Goal: Information Seeking & Learning: Learn about a topic

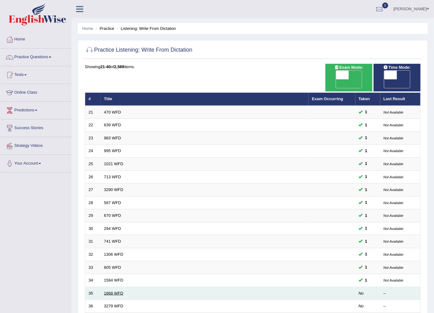
click at [116, 291] on link "1668 WFD" at bounding box center [113, 293] width 19 height 5
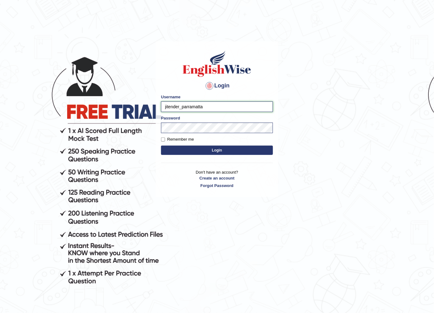
click at [179, 108] on input "jitender_parramatta" at bounding box center [217, 106] width 112 height 11
type input "manpreetk_parramatta"
click at [161, 145] on button "Login" at bounding box center [217, 149] width 112 height 9
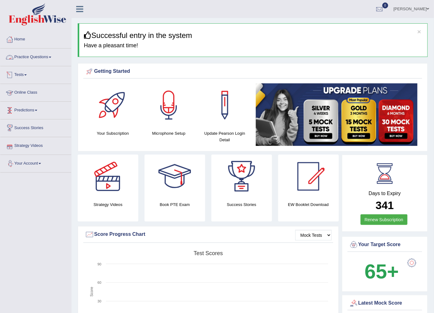
click at [44, 60] on link "Practice Questions" at bounding box center [35, 56] width 71 height 16
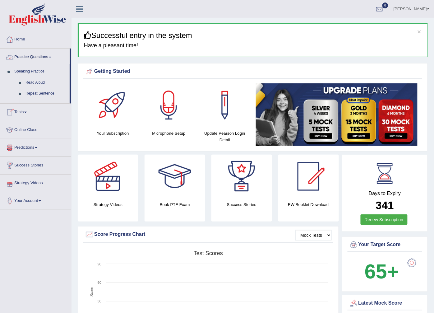
click at [53, 61] on link "Practice Questions" at bounding box center [34, 56] width 69 height 16
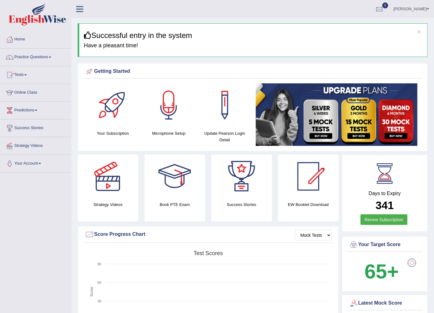
click at [53, 61] on link "Practice Questions" at bounding box center [35, 56] width 71 height 16
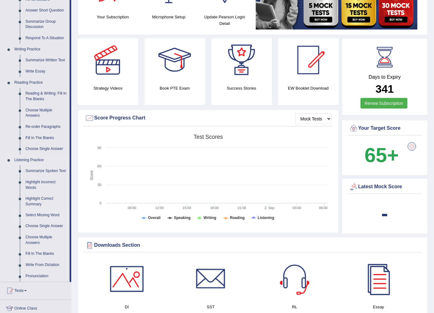
scroll to position [138, 0]
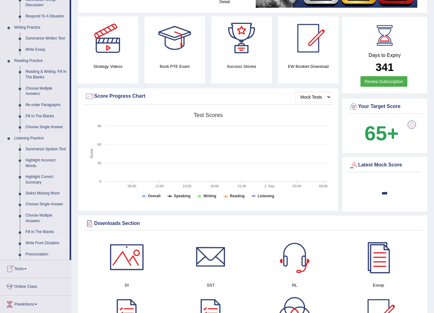
click at [38, 243] on link "Write From Dictation" at bounding box center [46, 243] width 47 height 11
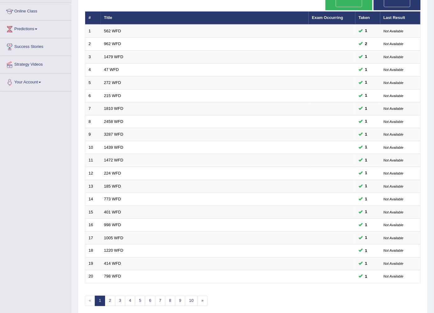
scroll to position [99, 0]
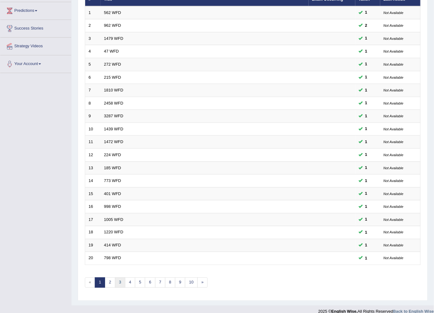
click at [116, 277] on link "3" at bounding box center [120, 282] width 10 height 10
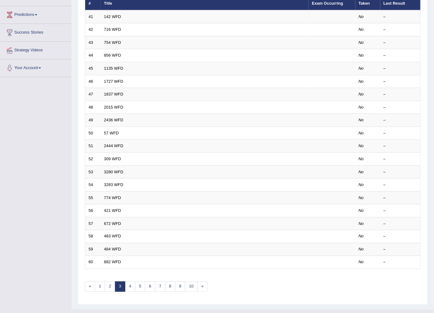
scroll to position [99, 0]
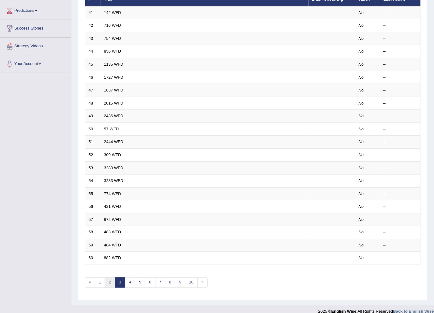
click at [111, 277] on link "2" at bounding box center [110, 282] width 10 height 10
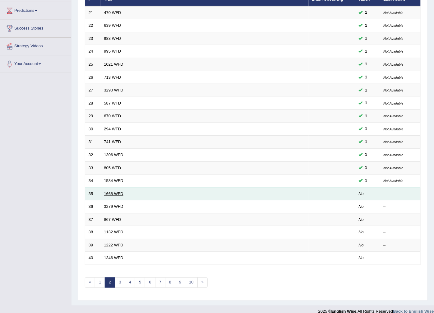
click at [113, 191] on link "1668 WFD" at bounding box center [113, 193] width 19 height 5
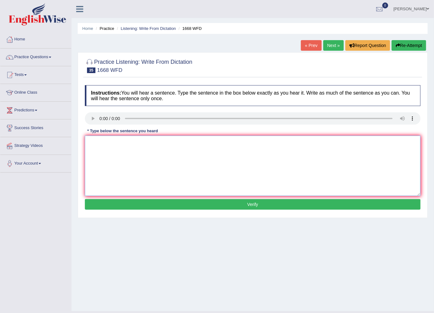
click at [103, 151] on textarea at bounding box center [253, 166] width 336 height 60
click at [147, 150] on textarea at bounding box center [253, 166] width 336 height 60
click at [92, 145] on textarea "he is almost never in his office." at bounding box center [253, 166] width 336 height 60
type textarea "He is almost never in his office."
click at [149, 205] on button "Verify" at bounding box center [253, 204] width 336 height 11
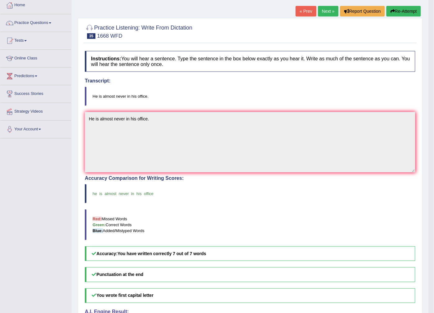
scroll to position [35, 0]
click at [330, 13] on link "Next »" at bounding box center [328, 11] width 21 height 11
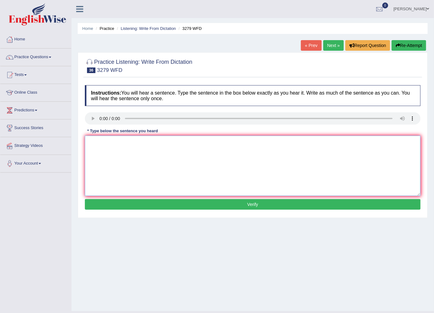
click at [109, 151] on textarea at bounding box center [253, 166] width 336 height 60
type textarea "This is the first example of modern and army."
click at [247, 208] on button "Verify" at bounding box center [253, 204] width 336 height 11
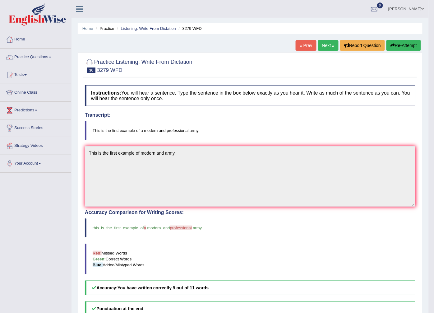
click at [333, 44] on link "Next »" at bounding box center [328, 45] width 21 height 11
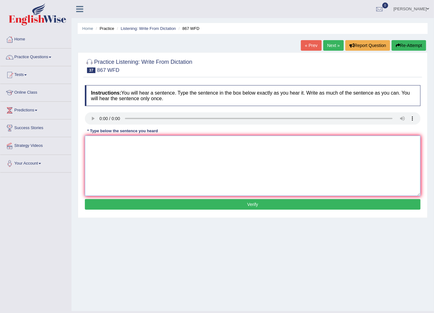
click at [106, 148] on textarea at bounding box center [253, 166] width 336 height 60
type textarea "Globalization in the modern world leads lead to the growth."
click at [153, 205] on button "Verify" at bounding box center [253, 204] width 336 height 11
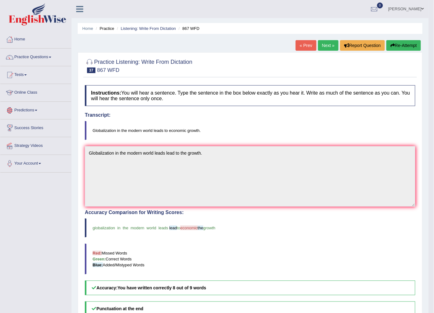
click at [332, 41] on link "Next »" at bounding box center [328, 45] width 21 height 11
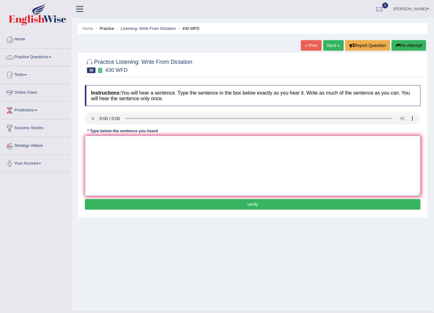
click at [100, 147] on textarea at bounding box center [253, 166] width 336 height 60
type textarea "Extension requirement must be acquired acquire by the students student before s…"
click at [266, 205] on button "Verify" at bounding box center [253, 204] width 336 height 11
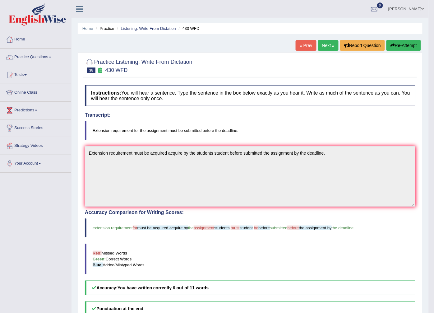
click at [323, 48] on link "Next »" at bounding box center [328, 45] width 21 height 11
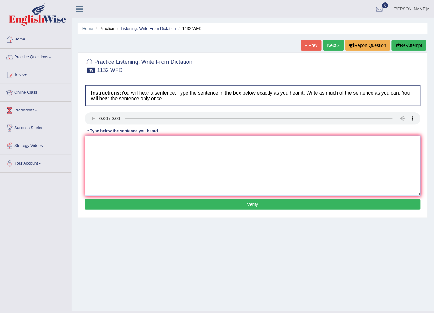
drag, startPoint x: 102, startPoint y: 154, endPoint x: 113, endPoint y: 170, distance: 19.7
click at [113, 170] on textarea at bounding box center [253, 166] width 336 height 60
type textarea "m"
type textarea "Many important policies policy need to be made."
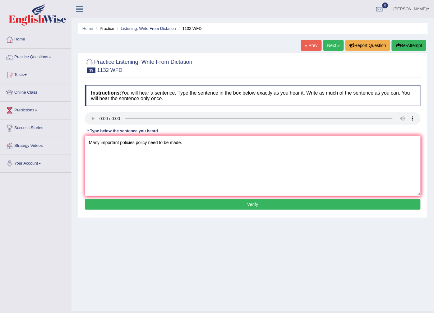
click at [176, 207] on button "Verify" at bounding box center [253, 204] width 336 height 11
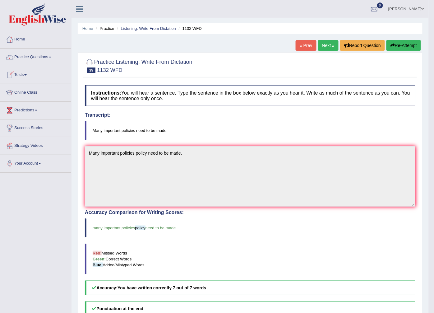
click at [36, 56] on link "Practice Questions" at bounding box center [35, 56] width 71 height 16
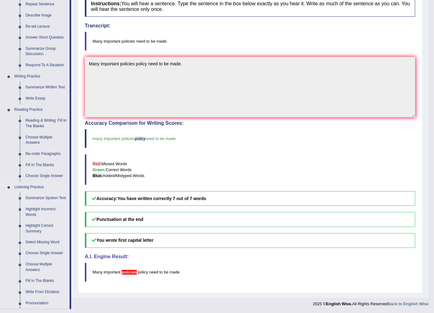
scroll to position [104, 0]
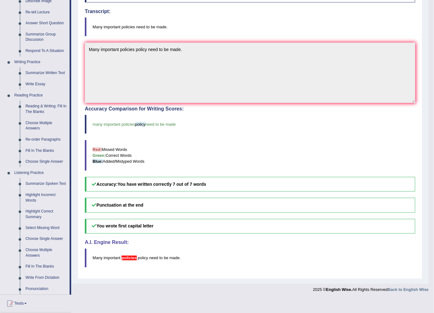
click at [66, 180] on link "Summarize Spoken Text" at bounding box center [46, 183] width 47 height 11
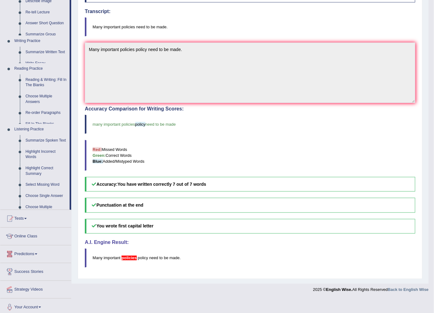
scroll to position [91, 0]
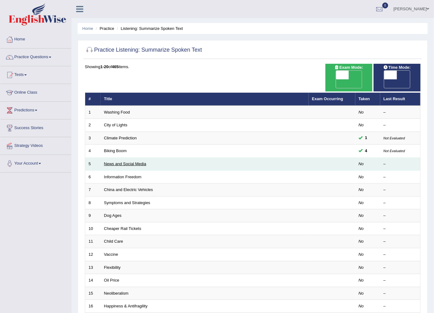
click at [111, 161] on link "News and Social Media" at bounding box center [125, 163] width 42 height 5
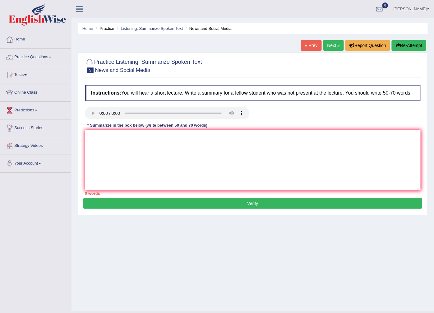
drag, startPoint x: -2, startPoint y: 277, endPoint x: -2, endPoint y: 216, distance: 60.9
click at [0, 216] on html "Toggle navigation Home Practice Questions Speaking Practice Read Aloud Repeat S…" at bounding box center [217, 156] width 434 height 313
click at [131, 169] on textarea at bounding box center [253, 160] width 336 height 60
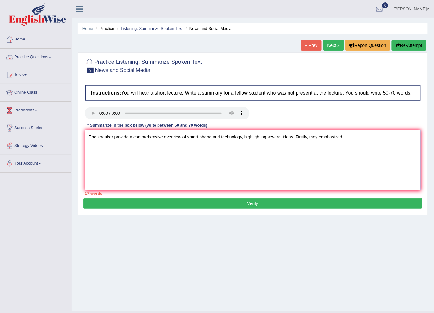
click at [219, 137] on textarea "The speaker provide a comprehensive overview of smart phone and technology, hig…" at bounding box center [253, 160] width 336 height 60
click at [374, 135] on textarea "The speaker provide a comprehensive overview of advancement in technology, high…" at bounding box center [253, 160] width 336 height 60
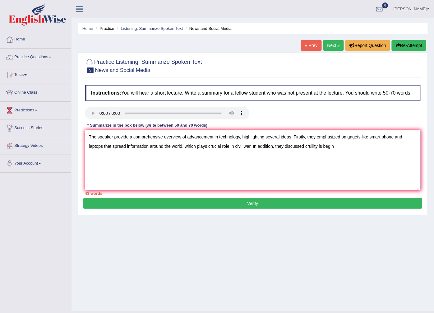
click at [291, 146] on textarea "The speaker provide a comprehensive overview of advancement in technology, high…" at bounding box center [253, 160] width 336 height 60
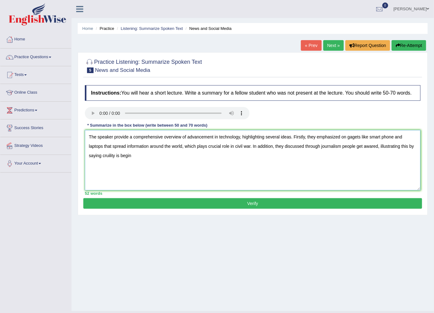
click at [125, 158] on textarea "The speaker provide a comprehensive overview of advancement in technology, high…" at bounding box center [253, 160] width 336 height 60
click at [248, 156] on textarea "The speaker provide a comprehensive overview of advancement in technology, high…" at bounding box center [253, 160] width 336 height 60
click at [246, 156] on textarea "The speaker provide a comprehensive overview of advancement in technology, high…" at bounding box center [253, 160] width 336 height 60
click at [370, 160] on textarea "The speaker provide a comprehensive overview of advancement in technology, high…" at bounding box center [253, 160] width 336 height 60
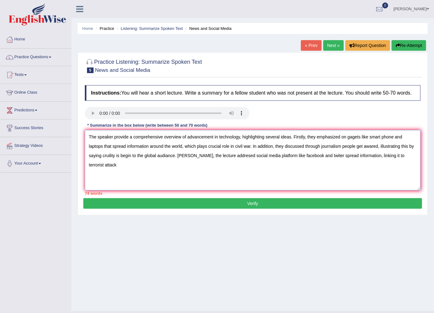
click at [218, 137] on textarea "The speaker provide a comprehensive overview of advancement in technology, high…" at bounding box center [253, 160] width 336 height 60
click at [336, 137] on textarea "The speaker provide a comprehensive overview of technology, highlighting severa…" at bounding box center [253, 160] width 336 height 60
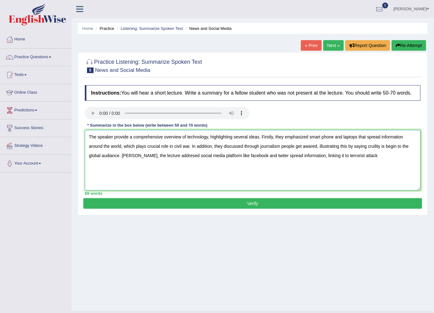
click at [232, 156] on textarea "The speaker provide a comprehensive overview of technology, highlighting severa…" at bounding box center [253, 160] width 336 height 60
click at [229, 156] on textarea "The speaker provide a comprehensive overview of technology, highlighting severa…" at bounding box center [253, 160] width 336 height 60
click at [129, 155] on textarea "The speaker provide a comprehensive overview of technology, highlighting severa…" at bounding box center [253, 160] width 336 height 60
click at [175, 156] on textarea "The speaker provide a comprehensive overview of technology, highlighting severa…" at bounding box center [253, 160] width 336 height 60
click at [314, 157] on textarea "The speaker provide a comprehensive overview of technology, highlighting severa…" at bounding box center [253, 160] width 336 height 60
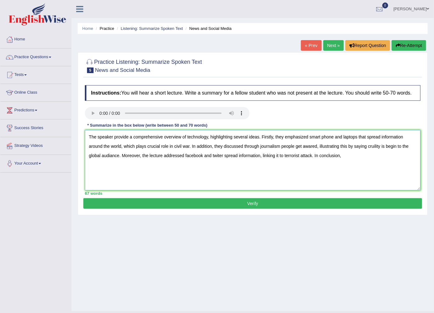
click at [316, 147] on textarea "The speaker provide a comprehensive overview of technology, highlighting severa…" at bounding box center [253, 160] width 336 height 60
click at [258, 148] on textarea "The speaker provide a comprehensive overview of technology, highlighting severa…" at bounding box center [253, 160] width 336 height 60
click at [288, 144] on textarea "The speaker provide a comprehensive overview of technology, highlighting severa…" at bounding box center [253, 160] width 336 height 60
click at [326, 147] on textarea "The speaker provide a comprehensive overview of technology, highlighting severa…" at bounding box center [253, 160] width 336 height 60
drag, startPoint x: 316, startPoint y: 147, endPoint x: 309, endPoint y: 148, distance: 6.9
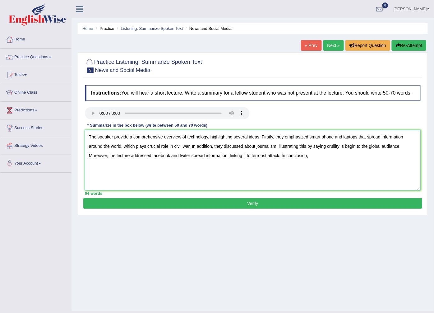
click at [309, 148] on textarea "The speaker provide a comprehensive overview of technology, highlighting severa…" at bounding box center [253, 160] width 336 height 60
click at [327, 148] on textarea "The speaker provide a comprehensive overview of technology, highlighting severa…" at bounding box center [253, 160] width 336 height 60
drag, startPoint x: 327, startPoint y: 148, endPoint x: 323, endPoint y: 148, distance: 3.4
click at [321, 148] on textarea "The speaker provide a comprehensive overview of technology, highlighting severa…" at bounding box center [253, 160] width 336 height 60
click at [328, 148] on textarea "The speaker provide a comprehensive overview of technology, highlighting severa…" at bounding box center [253, 160] width 336 height 60
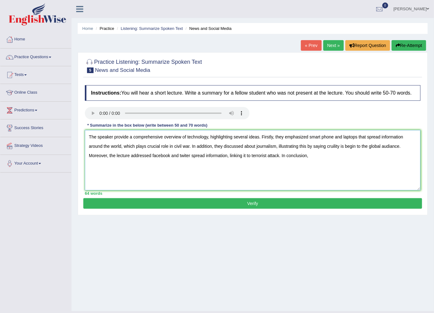
drag, startPoint x: 328, startPoint y: 148, endPoint x: 308, endPoint y: 147, distance: 20.2
click at [308, 147] on textarea "The speaker provide a comprehensive overview of technology, highlighting severa…" at bounding box center [253, 160] width 336 height 60
drag, startPoint x: 353, startPoint y: 147, endPoint x: 340, endPoint y: 150, distance: 13.3
click at [340, 150] on textarea "The speaker provide a comprehensive overview of technology, highlighting severa…" at bounding box center [253, 160] width 336 height 60
click at [342, 147] on textarea "The speaker provide a comprehensive overview of technology, highlighting severa…" at bounding box center [253, 160] width 336 height 60
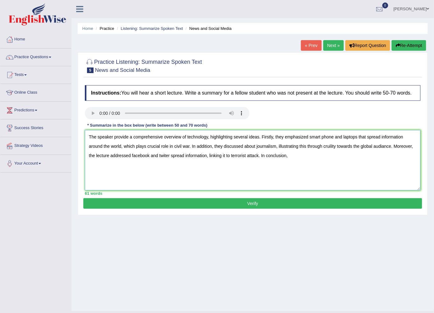
click at [292, 158] on textarea "The speaker provide a comprehensive overview of technology, highlighting severa…" at bounding box center [253, 160] width 336 height 60
type textarea "The speaker provide a comprehensive overview of technology, highlighting severa…"
click at [272, 208] on button "Verify" at bounding box center [252, 203] width 339 height 11
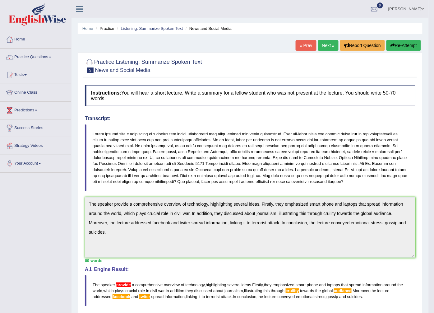
scroll to position [35, 0]
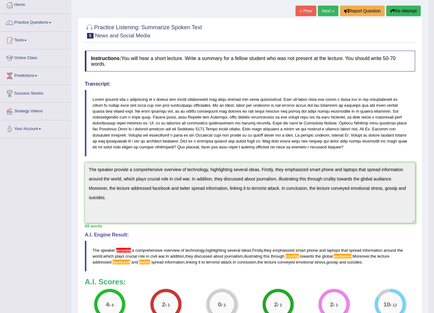
click at [303, 257] on blockquote "The speaker provide a comprehensive overview of technology , highlighting sever…" at bounding box center [250, 256] width 330 height 31
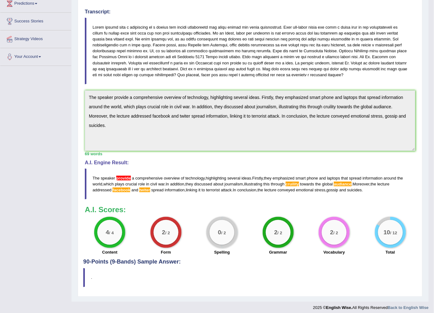
scroll to position [112, 0]
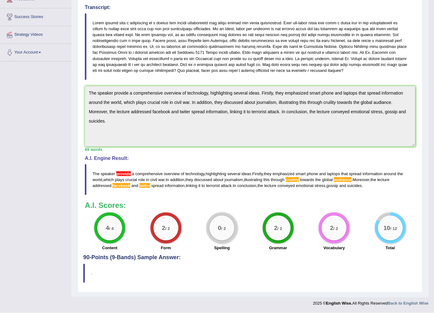
click at [299, 182] on blockquote "The speaker provide a comprehensive overview of technology , highlighting sever…" at bounding box center [250, 179] width 330 height 31
click at [290, 174] on span "emphasized" at bounding box center [284, 173] width 22 height 5
click at [296, 181] on span "cruility" at bounding box center [292, 179] width 13 height 5
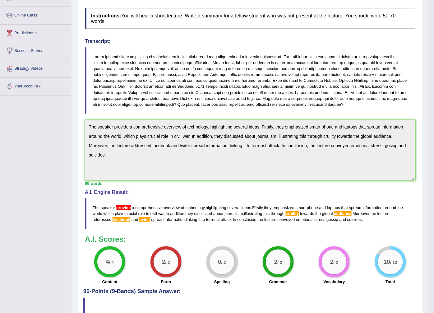
click at [367, 220] on blockquote "The speaker provide a comprehensive overview of technology , highlighting sever…" at bounding box center [250, 213] width 330 height 31
click at [365, 220] on blockquote "The speaker provide a comprehensive overview of technology , highlighting sever…" at bounding box center [250, 213] width 330 height 31
click at [362, 220] on span "suicides" at bounding box center [354, 219] width 15 height 5
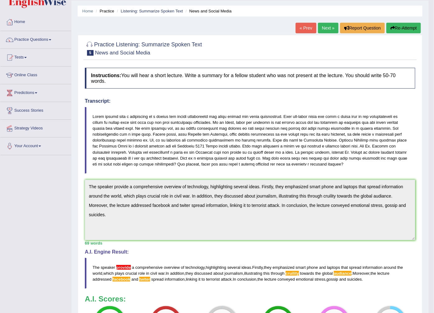
scroll to position [8, 0]
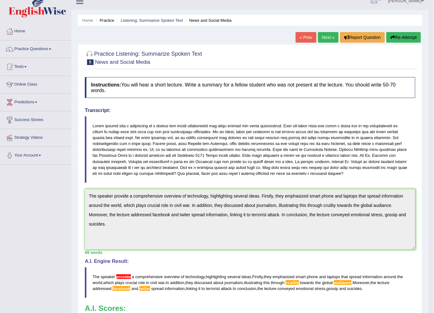
click at [404, 33] on button "Re-Attempt" at bounding box center [403, 37] width 35 height 11
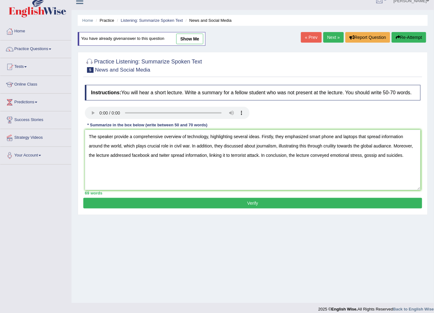
click at [128, 138] on textarea "The speaker provide a comprehensive overview of technology, highlighting severa…" at bounding box center [253, 160] width 336 height 60
click at [133, 156] on textarea "The speaker provided a comprehensive overview of technology, highlighting sever…" at bounding box center [253, 160] width 336 height 60
click at [386, 147] on textarea "The speaker provided a comprehensive overview of technology, highlighting sever…" at bounding box center [253, 160] width 336 height 60
click at [333, 146] on textarea "The speaker provided a comprehensive overview of technology, highlighting sever…" at bounding box center [253, 160] width 336 height 60
click at [335, 145] on textarea "The speaker provided a comprehensive overview of technology, highlighting sever…" at bounding box center [253, 160] width 336 height 60
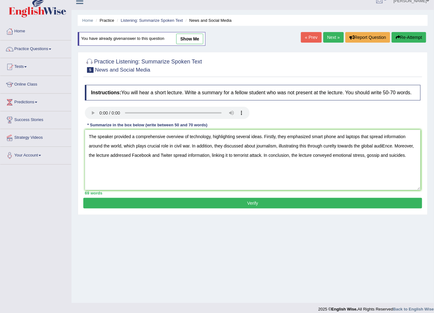
type textarea "The speaker provided a comprehensive overview of technology, highlighting sever…"
click at [231, 206] on button "Verify" at bounding box center [252, 203] width 339 height 11
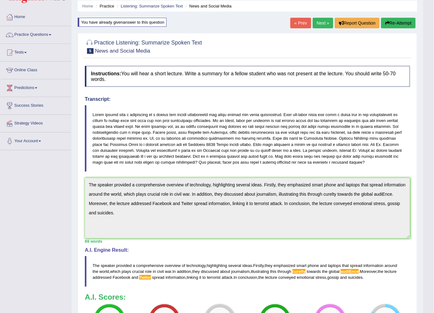
scroll to position [11, 0]
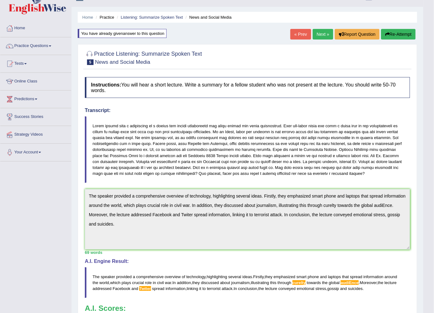
click at [392, 35] on button "Re-Attempt" at bounding box center [398, 34] width 35 height 11
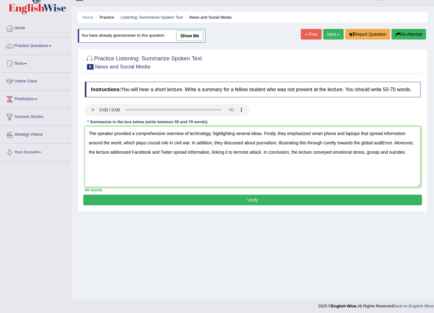
click at [387, 144] on textarea "The speaker provided a comprehensive overview of technology, highlighting sever…" at bounding box center [253, 157] width 336 height 60
click at [332, 142] on textarea "The speaker provided a comprehensive overview of technology, highlighting sever…" at bounding box center [253, 157] width 336 height 60
click at [168, 153] on textarea "The speaker provided a comprehensive overview of technology, highlighting sever…" at bounding box center [253, 157] width 336 height 60
click at [333, 142] on textarea "The speaker provided a comprehensive overview of technology, highlighting sever…" at bounding box center [253, 157] width 336 height 60
type textarea "The speaker provided a comprehensive overview of technology, highlighting sever…"
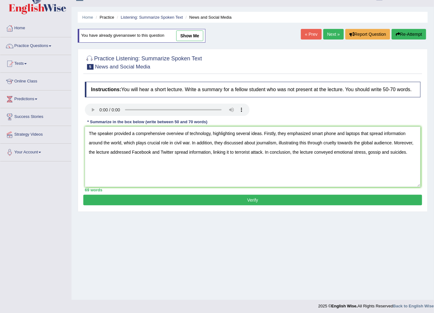
click at [315, 200] on button "Verify" at bounding box center [252, 200] width 339 height 11
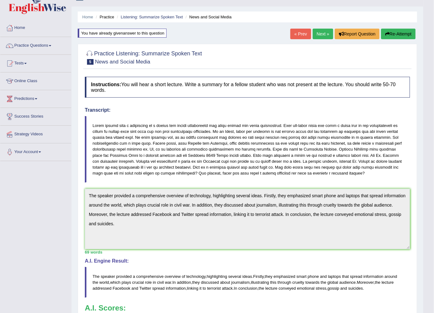
scroll to position [11, 0]
click at [24, 24] on link "Home" at bounding box center [35, 28] width 71 height 16
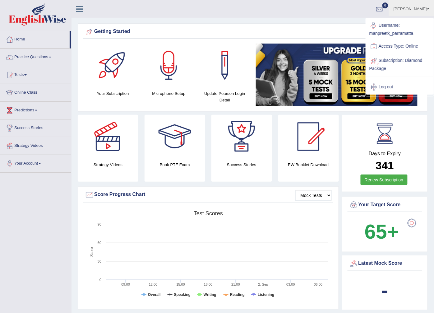
click at [385, 85] on link "Log out" at bounding box center [399, 87] width 67 height 14
